Goal: Task Accomplishment & Management: Use online tool/utility

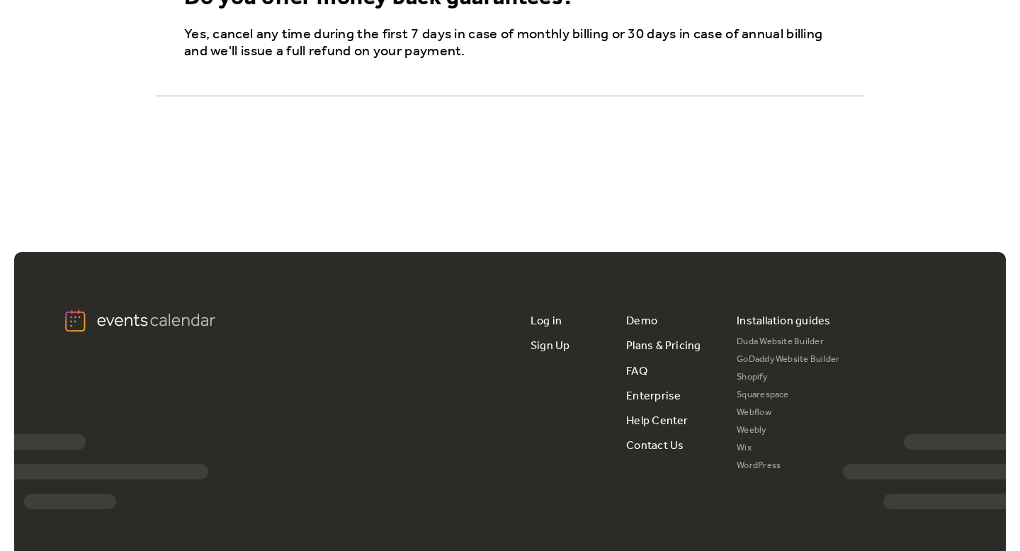
scroll to position [2718, 0]
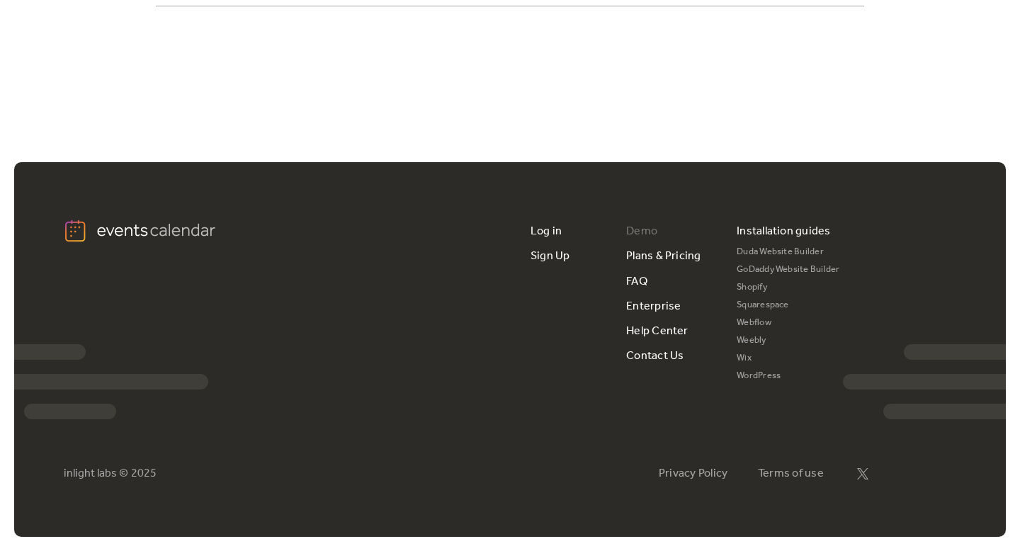
click at [651, 229] on link "Demo" at bounding box center [641, 231] width 31 height 25
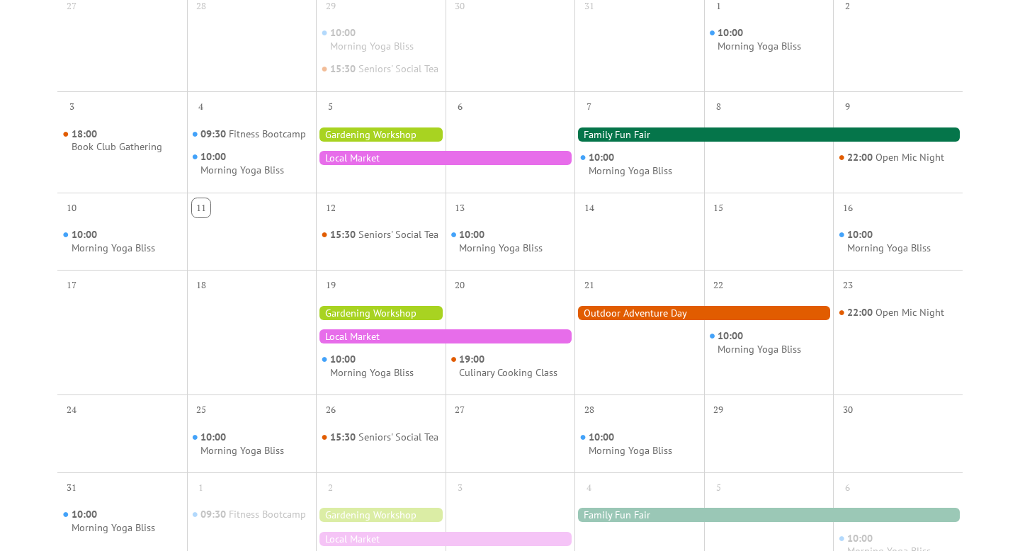
scroll to position [382, 0]
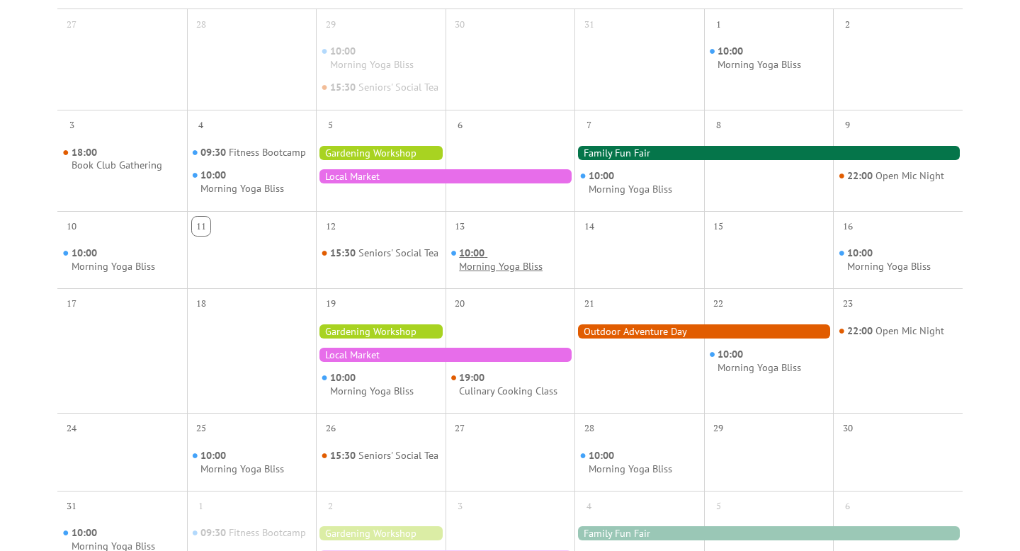
click at [482, 260] on span "10:00" at bounding box center [473, 252] width 28 height 13
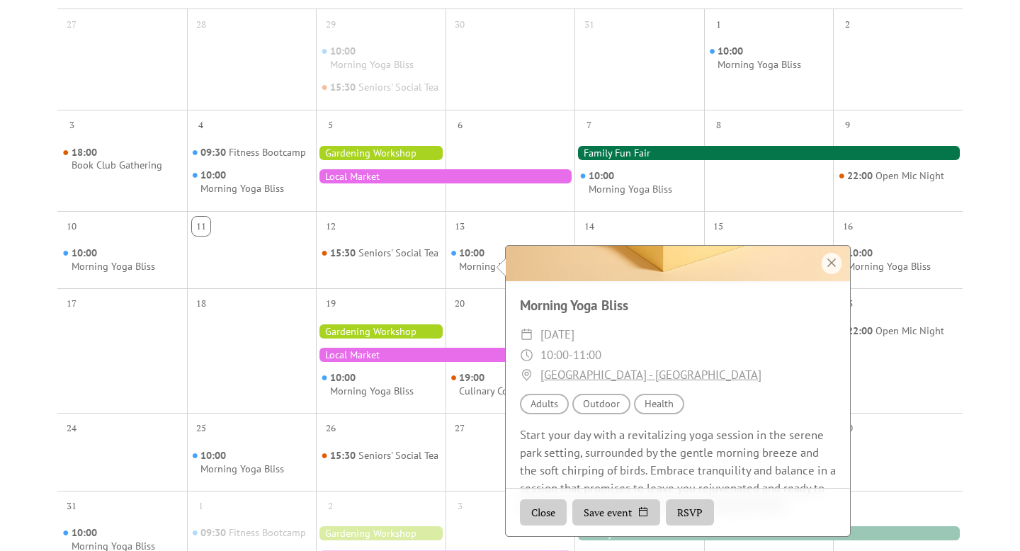
scroll to position [176, 0]
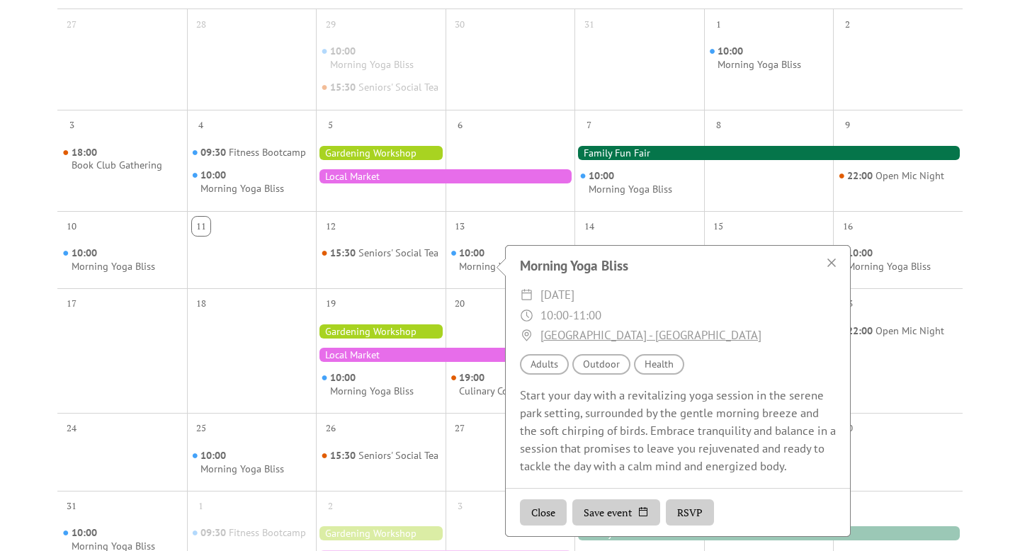
click at [692, 512] on button "RSVP" at bounding box center [690, 512] width 48 height 27
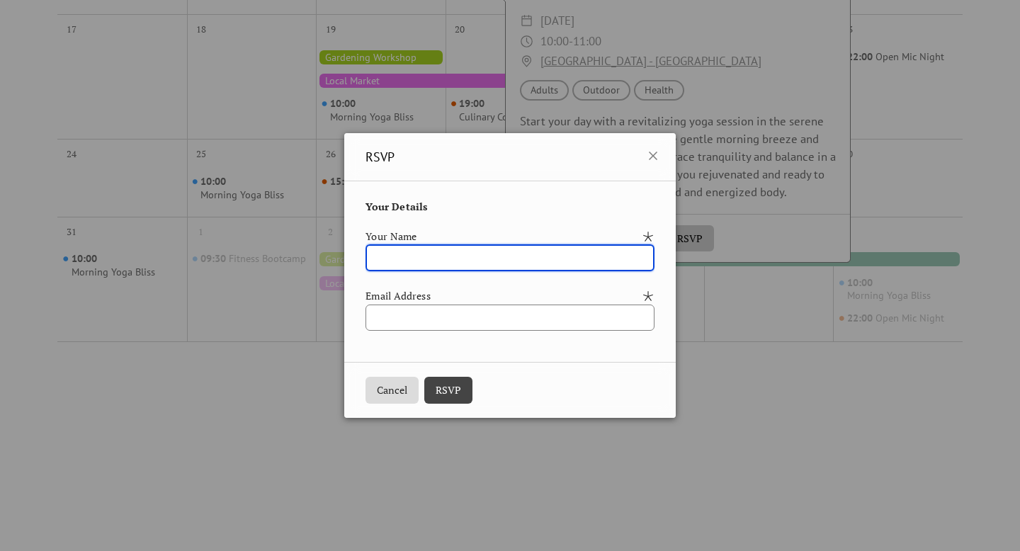
scroll to position [667, 0]
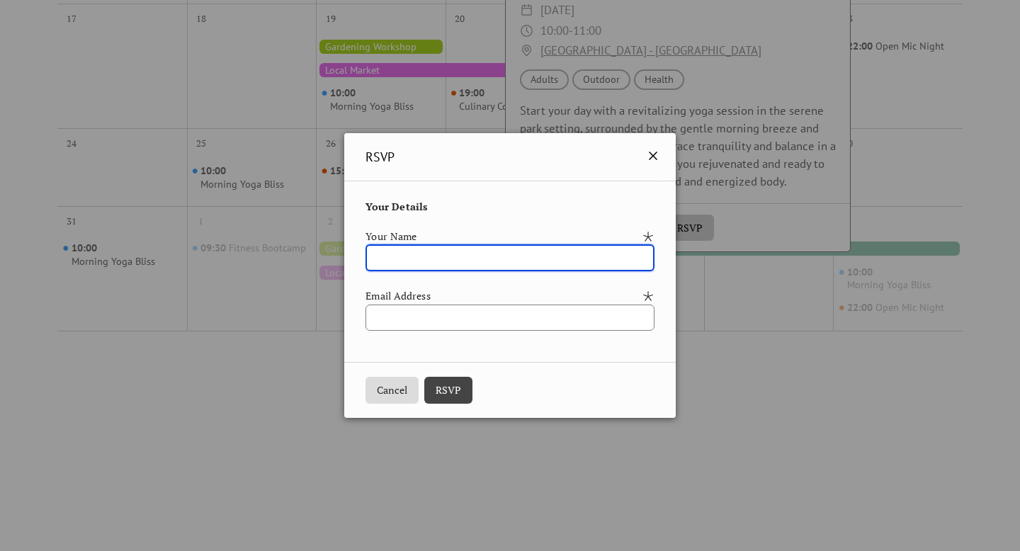
click at [657, 153] on icon at bounding box center [653, 156] width 8 height 8
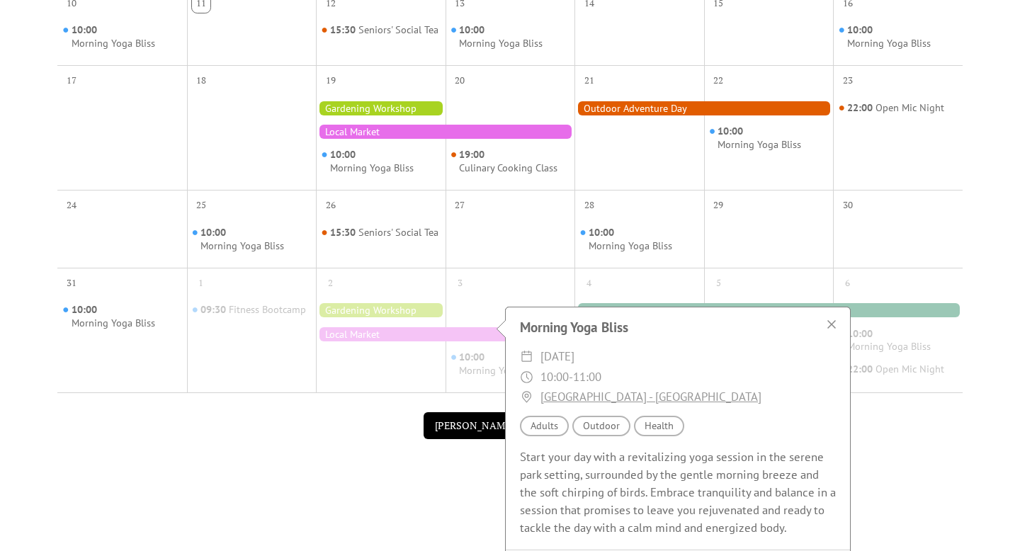
click at [658, 154] on div at bounding box center [639, 138] width 130 height 91
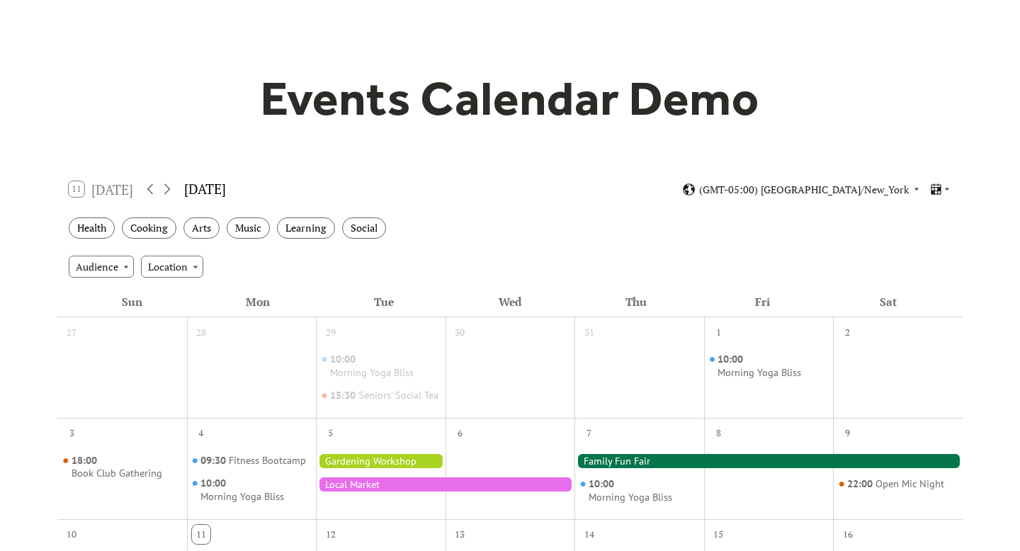
scroll to position [0, 0]
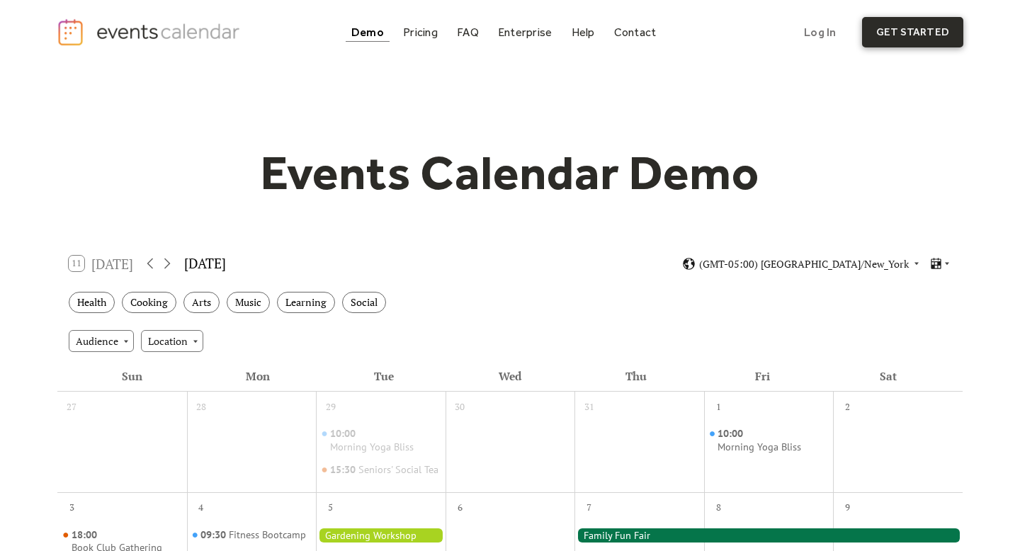
click at [879, 29] on link "get started" at bounding box center [912, 32] width 101 height 30
